Goal: Task Accomplishment & Management: Use online tool/utility

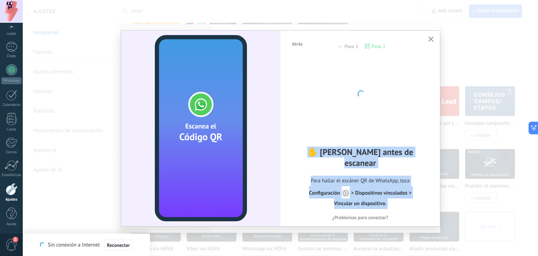
drag, startPoint x: 0, startPoint y: 0, endPoint x: 434, endPoint y: 37, distance: 435.9
click at [434, 37] on div "Atrás Paso 1 Paso 2 ✋ Lee antes de escanear Para hallar el escáner QR de WhatsA…" at bounding box center [280, 127] width 319 height 195
click at [431, 39] on use "button" at bounding box center [430, 38] width 5 height 5
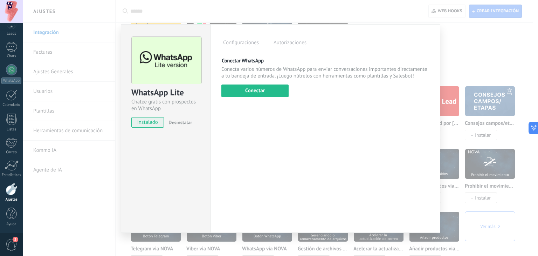
click at [9, 16] on div at bounding box center [11, 11] width 23 height 23
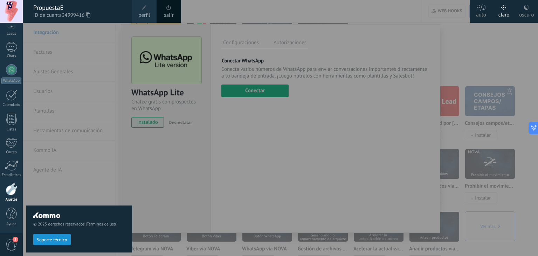
click at [308, 147] on div at bounding box center [292, 128] width 538 height 256
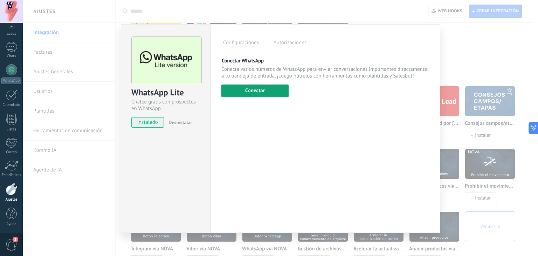
click at [270, 92] on button "Conectar" at bounding box center [254, 90] width 67 height 13
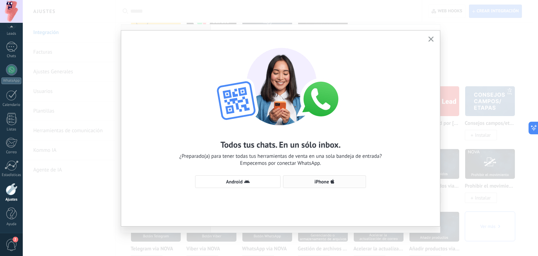
click at [315, 180] on span "iPhone" at bounding box center [322, 181] width 15 height 5
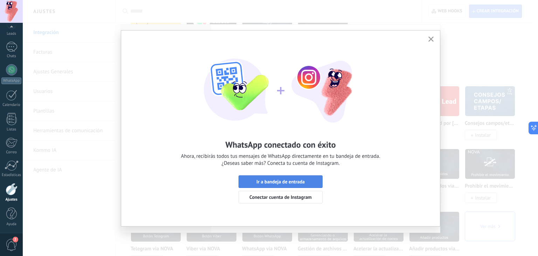
click at [301, 180] on span "Ir a bandeja de entrada" at bounding box center [280, 181] width 48 height 5
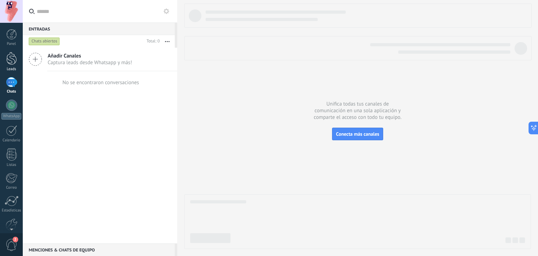
click at [15, 62] on div at bounding box center [11, 58] width 11 height 13
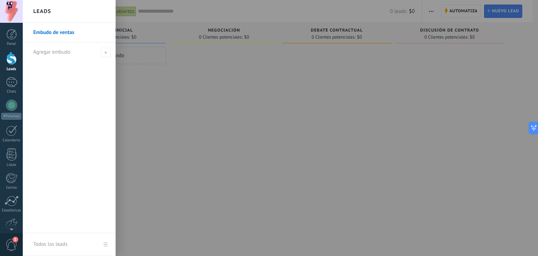
click at [176, 61] on div at bounding box center [292, 128] width 538 height 256
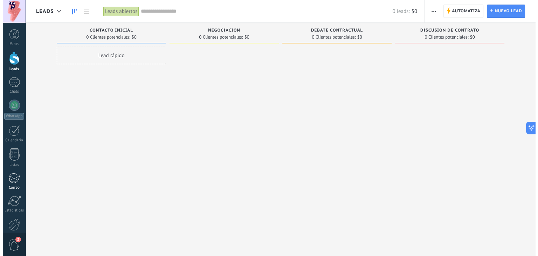
scroll to position [35, 0]
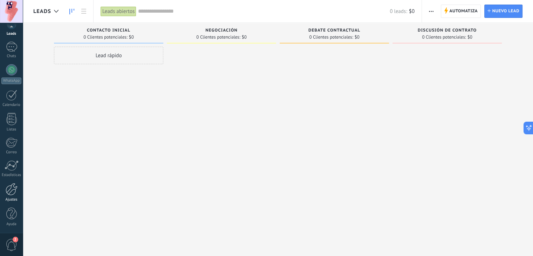
click at [10, 195] on link "Ajustes" at bounding box center [11, 192] width 23 height 19
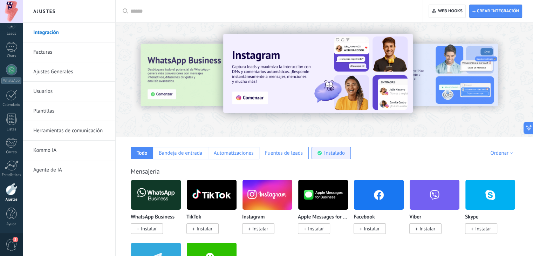
click at [331, 154] on div "Instalado" at bounding box center [334, 153] width 21 height 7
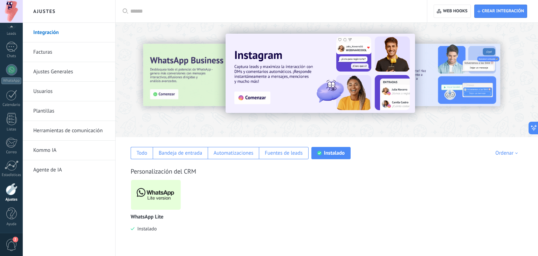
click at [156, 193] on img at bounding box center [156, 195] width 50 height 34
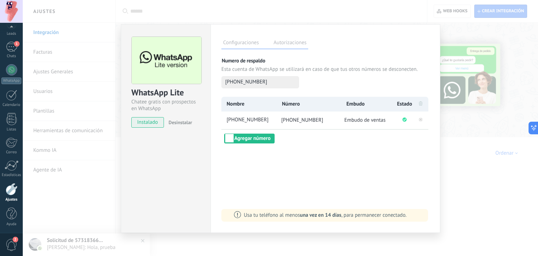
click at [88, 114] on div "WhatsApp Lite Chatee gratis con prospectos en WhatsApp instalado Desinstalar Co…" at bounding box center [280, 128] width 515 height 256
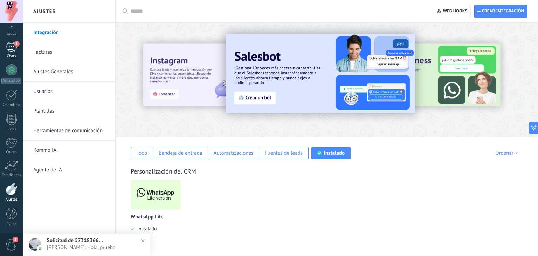
click at [11, 49] on div "1" at bounding box center [11, 47] width 11 height 10
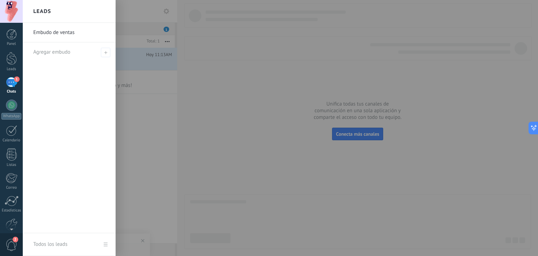
click at [245, 136] on div at bounding box center [292, 128] width 538 height 256
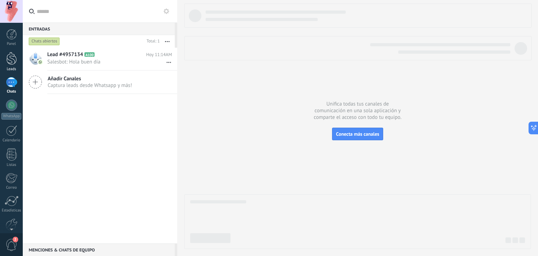
click at [10, 55] on div at bounding box center [11, 58] width 11 height 13
